Goal: Transaction & Acquisition: Purchase product/service

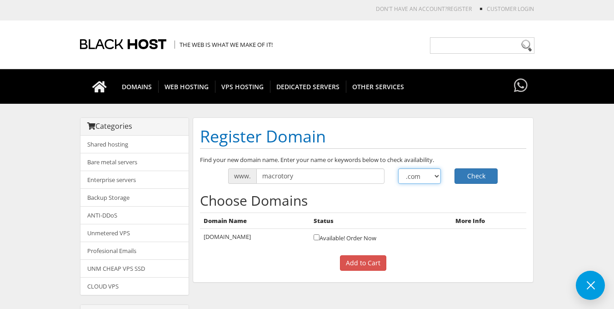
click at [418, 174] on select ".com .net .org .us .info .biz" at bounding box center [419, 175] width 43 height 15
click at [419, 211] on div "Choose Domains Domain Name Status More Info [DOMAIN_NAME] Available! Order Now …" at bounding box center [363, 232] width 327 height 78
click at [305, 176] on input "macrotory" at bounding box center [320, 175] width 128 height 15
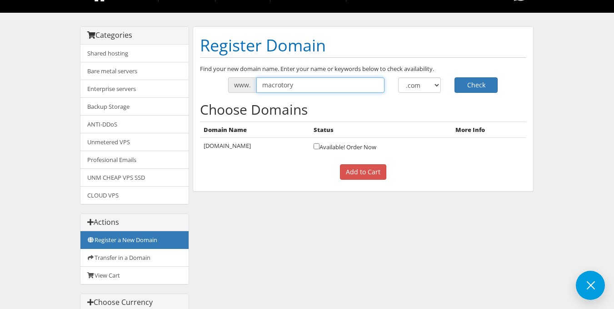
scroll to position [43, 0]
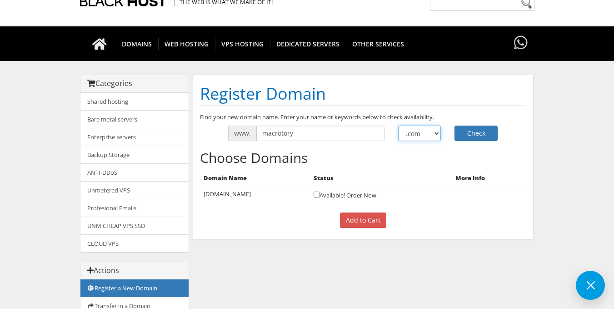
click at [413, 139] on select ".com .net .org .us .info .biz" at bounding box center [419, 133] width 43 height 15
select select ".al"
click at [398, 126] on select ".com .net .org .us .info .biz" at bounding box center [419, 133] width 43 height 15
click at [472, 131] on button "Check" at bounding box center [476, 133] width 43 height 15
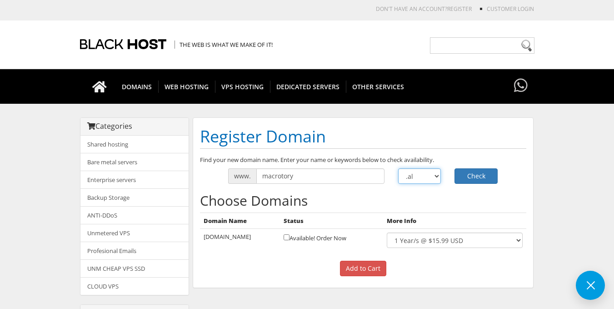
click at [418, 179] on select ".com .net .org .us .info .biz" at bounding box center [419, 175] width 43 height 15
click at [46, 154] on body "CAD CHF EUR GBP JPY MKD RUB USD Don't have an account? REGISTER Customer Login …" at bounding box center [307, 302] width 614 height 594
